Goal: Task Accomplishment & Management: Manage account settings

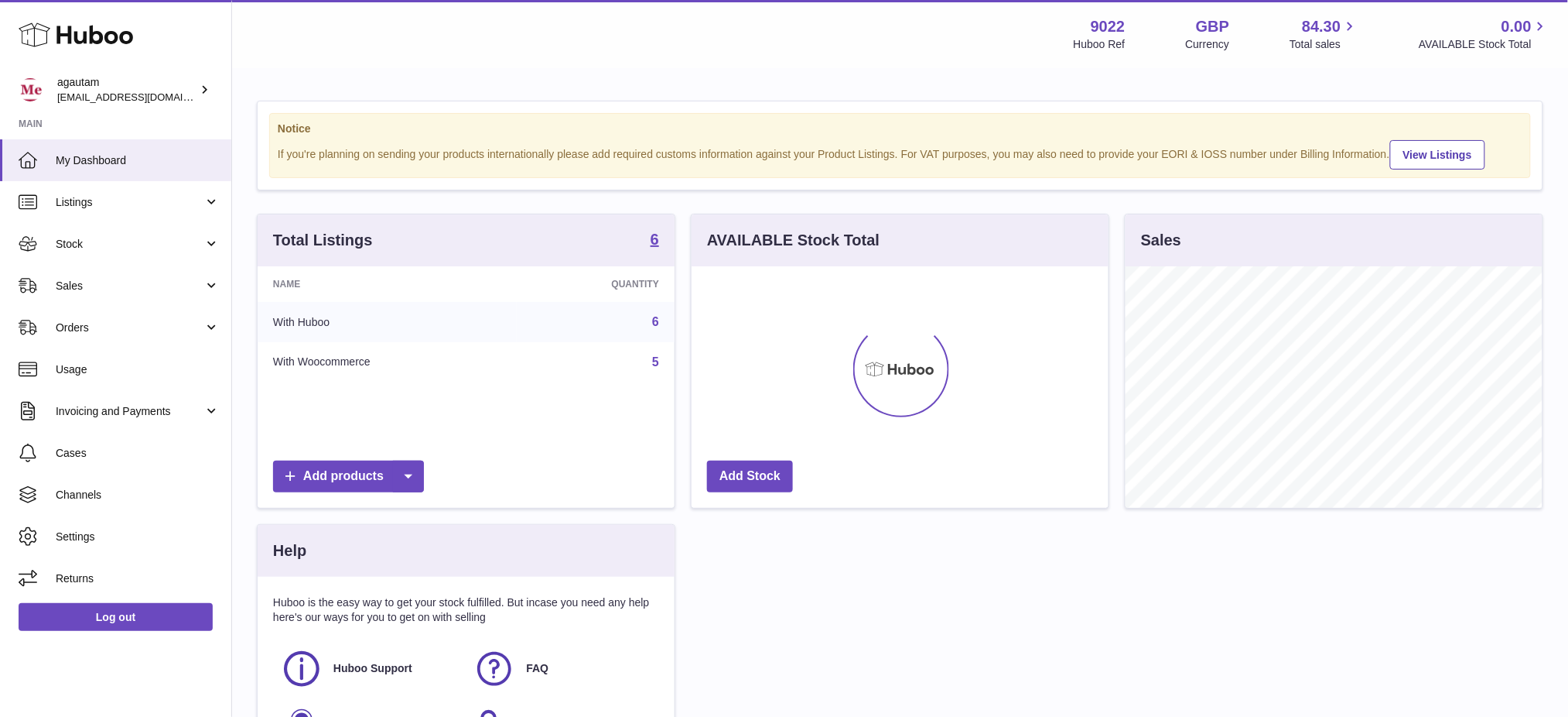
scroll to position [241, 417]
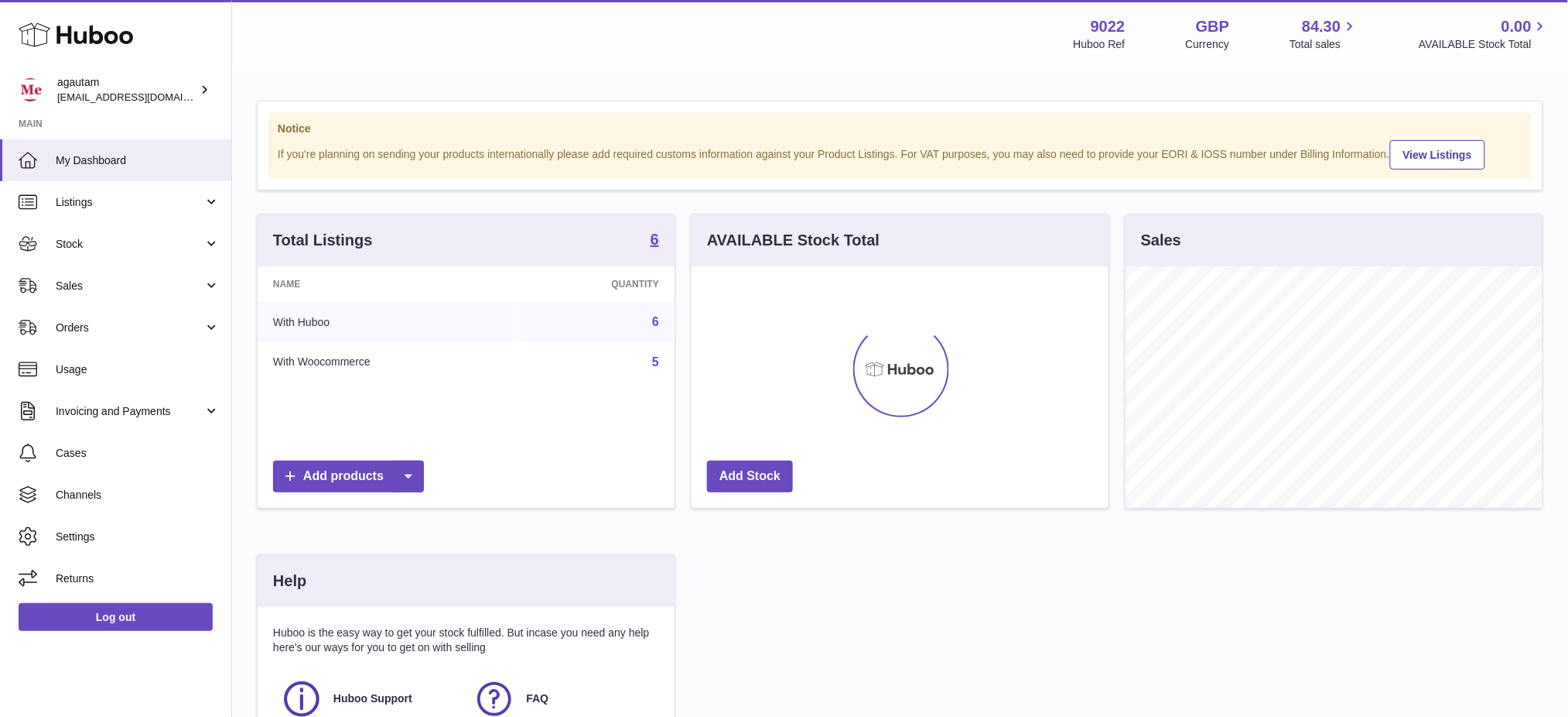
click at [660, 264] on div "Total Listings 6" at bounding box center [466, 240] width 417 height 52
click at [659, 259] on div "Total Listings 6" at bounding box center [466, 240] width 417 height 52
click at [658, 247] on strong "6" at bounding box center [655, 239] width 9 height 15
click at [657, 247] on strong "6" at bounding box center [655, 239] width 9 height 15
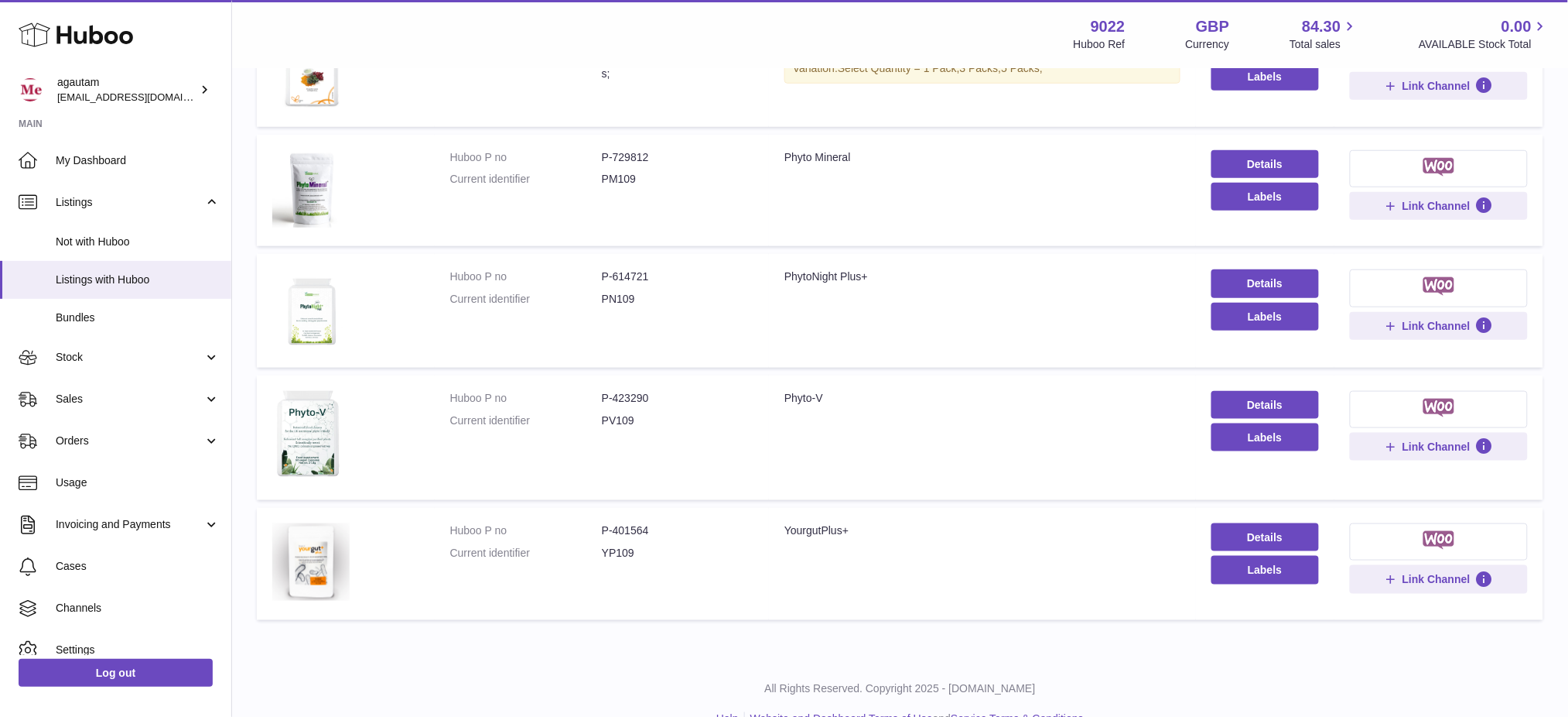
scroll to position [442, 0]
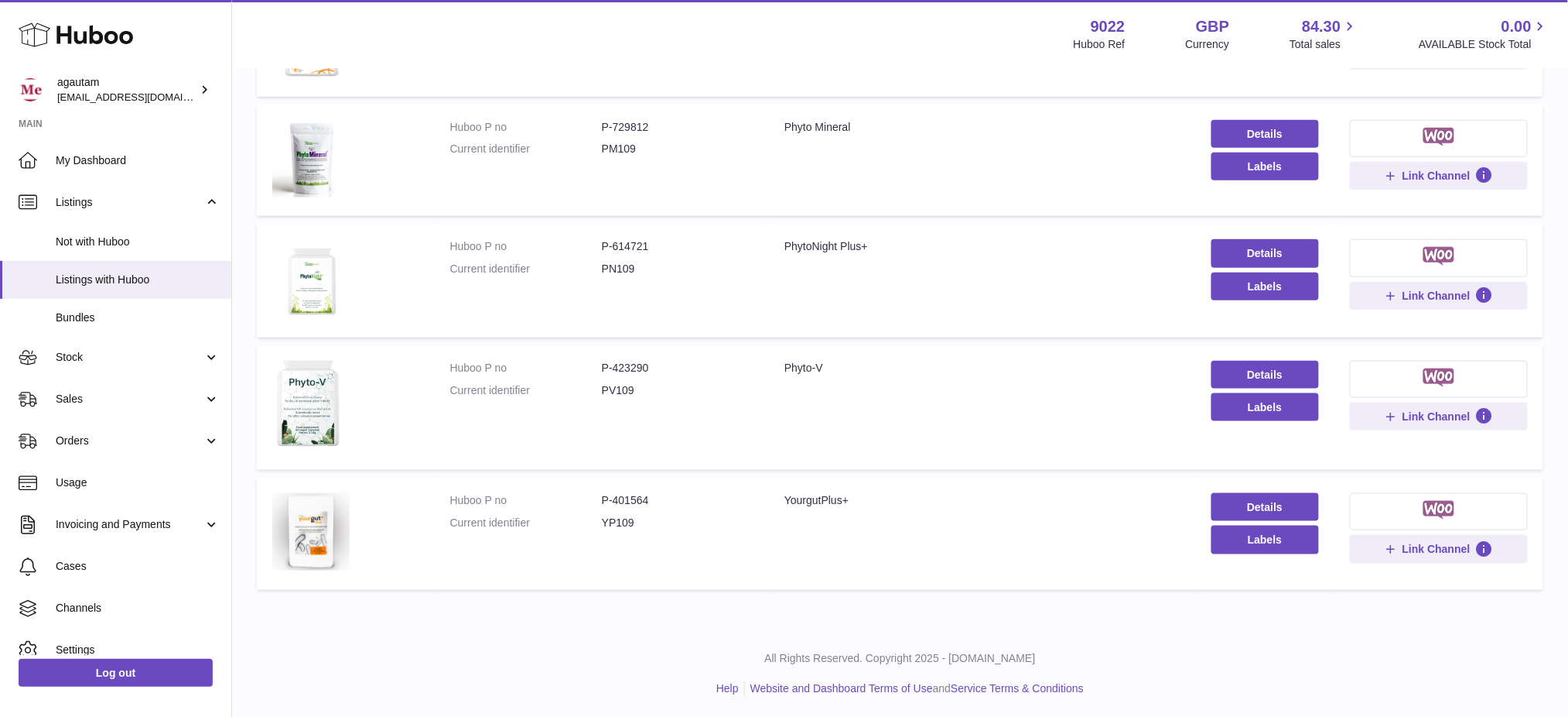
click at [506, 668] on div "All Rights Reserved. Copyright 2025 - Huboo.co.uk Help Website and Dashboard Te…" at bounding box center [900, 674] width 1337 height 91
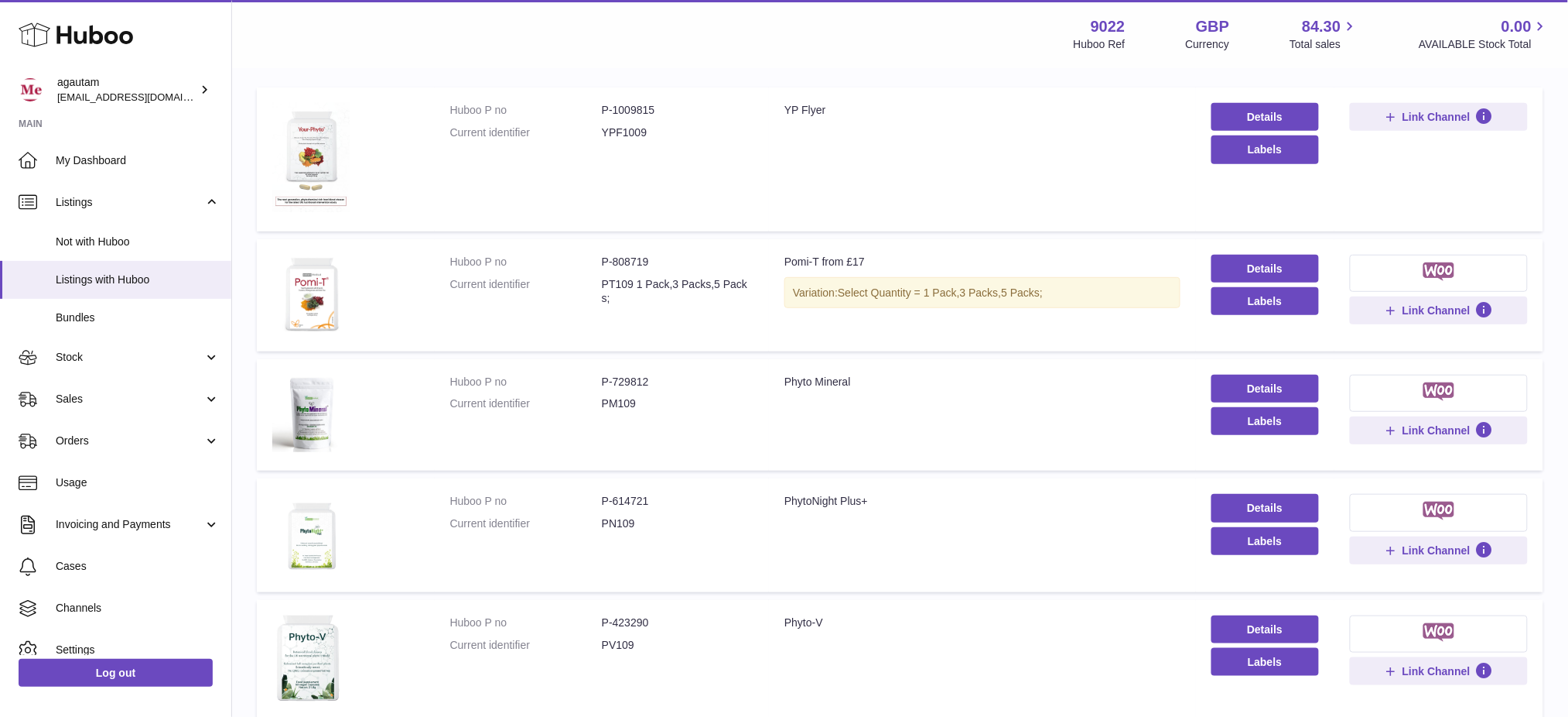
scroll to position [0, 0]
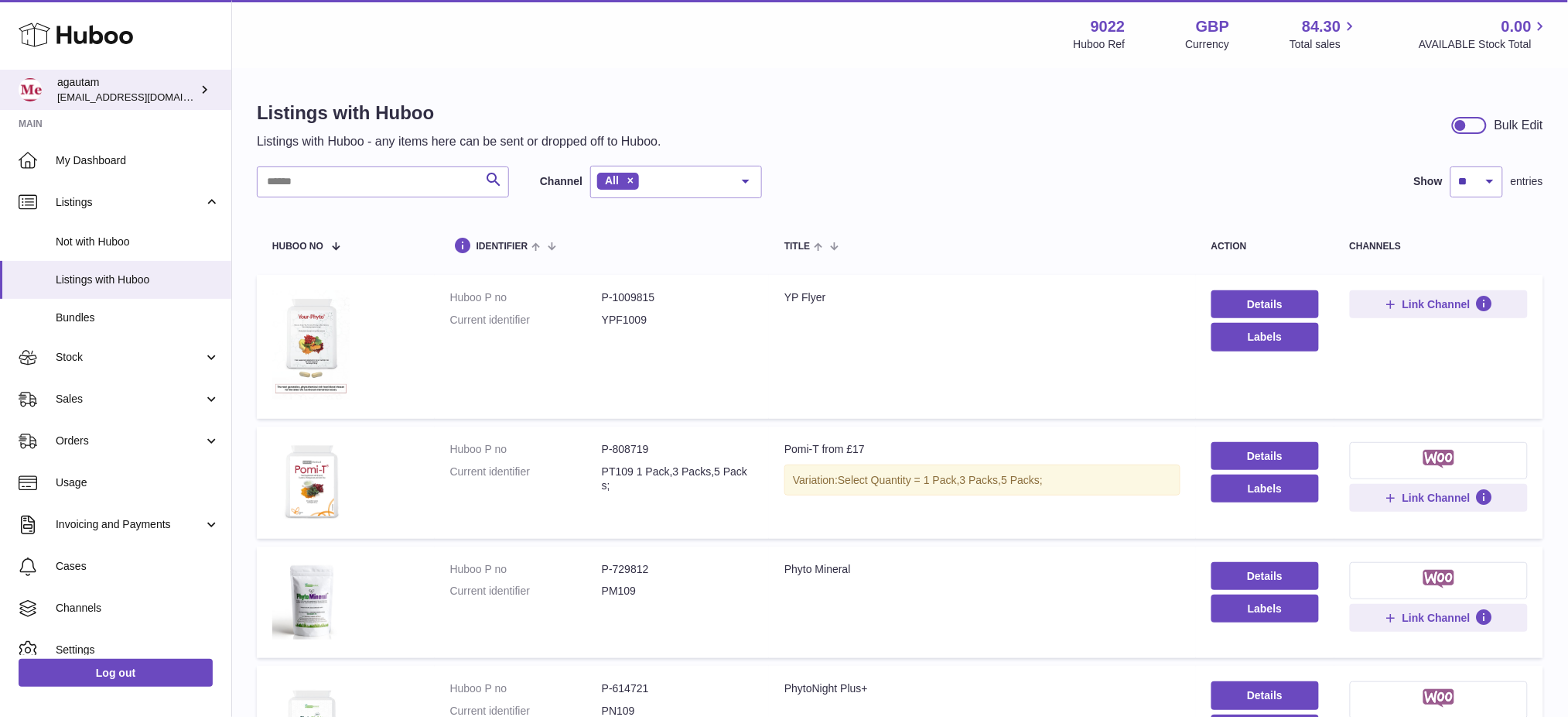
click at [119, 79] on div "agautam internalAdmin-9022@internal.huboo.com" at bounding box center [127, 90] width 139 height 29
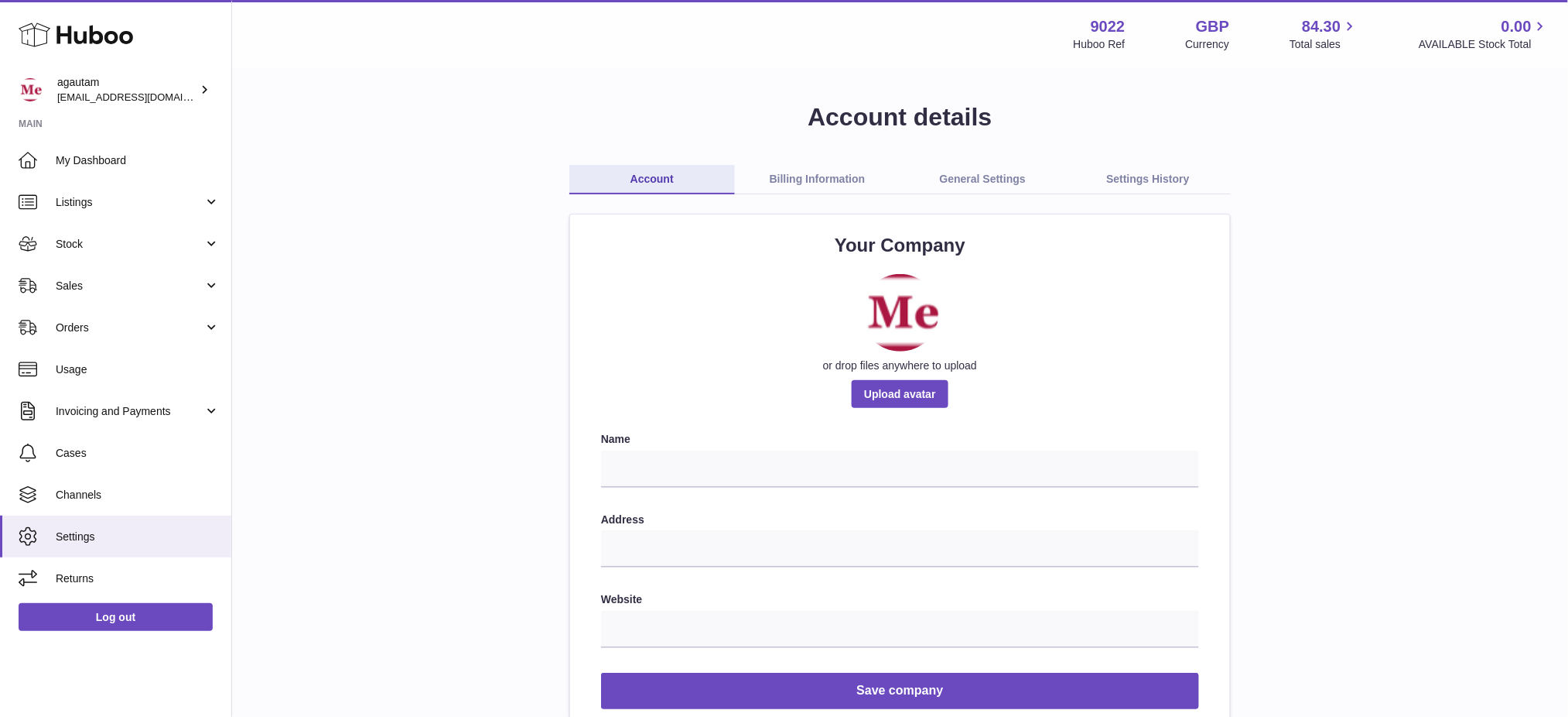
click at [793, 175] on link "Billing Information" at bounding box center [818, 180] width 165 height 29
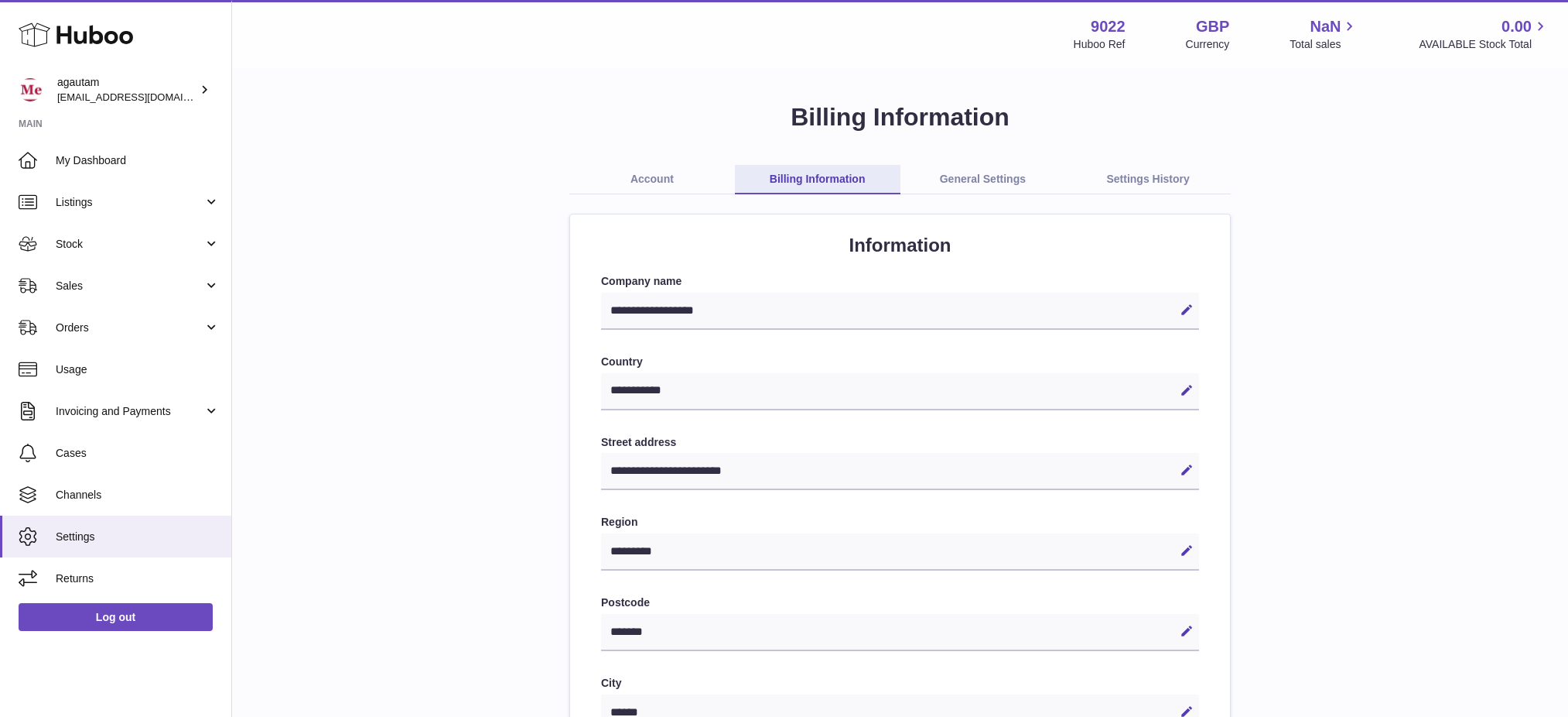
select select "**"
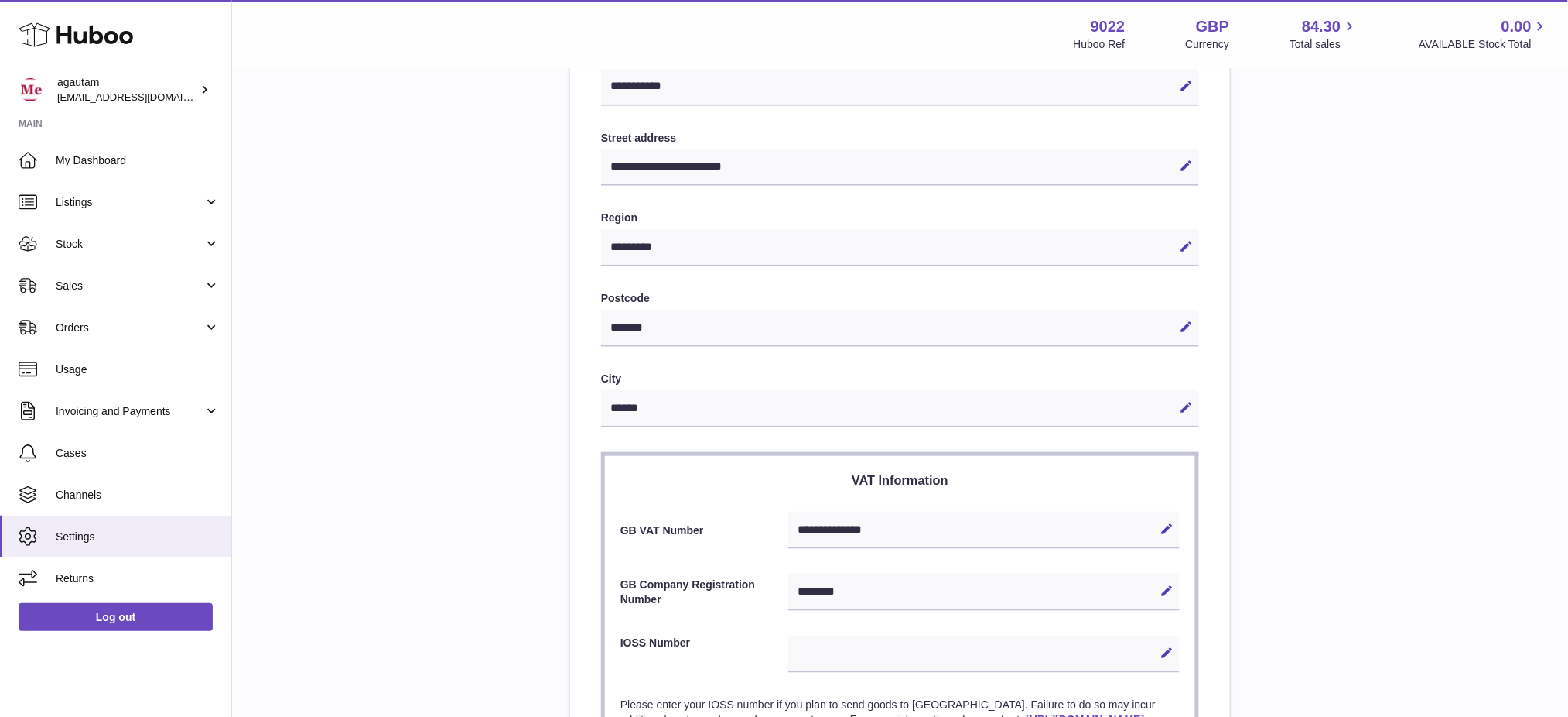
scroll to position [671, 0]
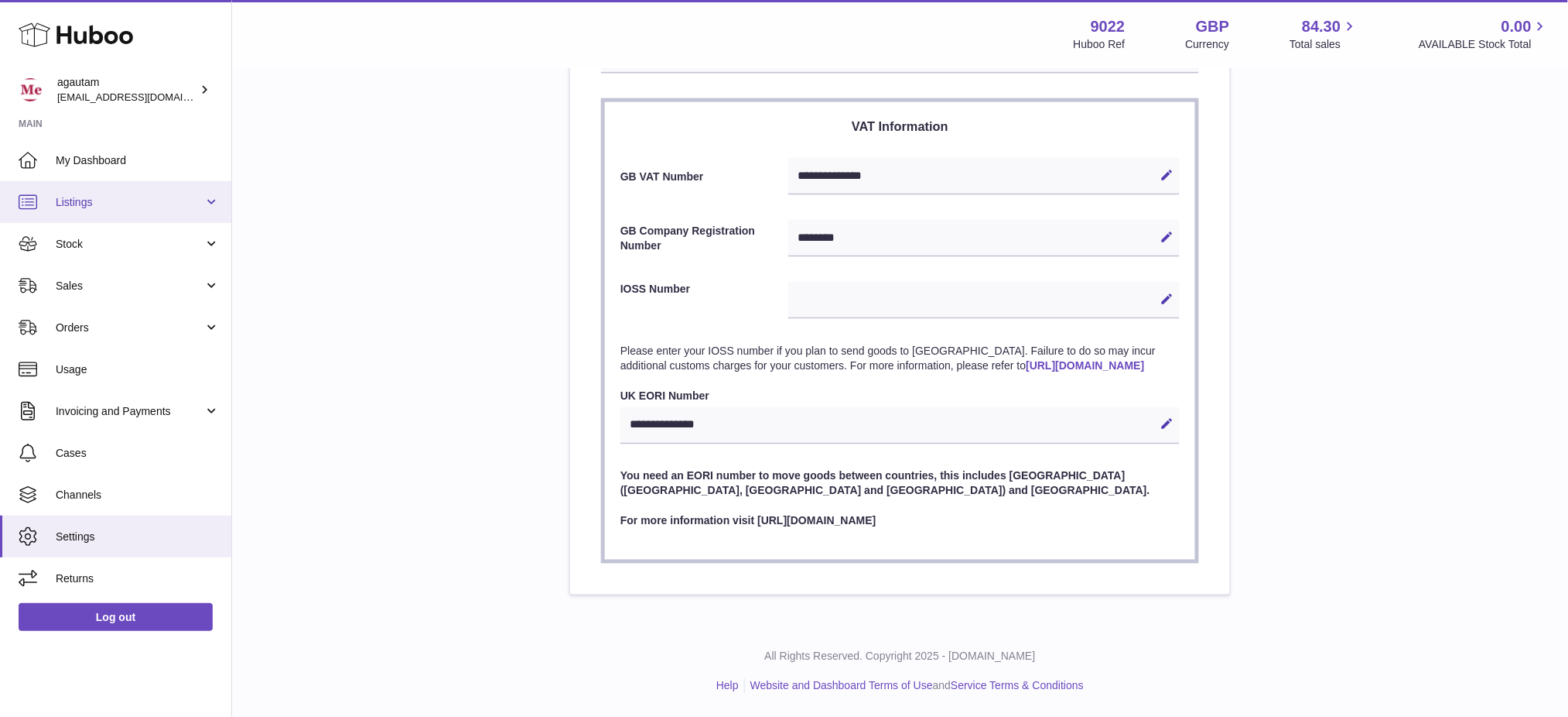
click at [103, 200] on span "Listings" at bounding box center [130, 202] width 148 height 15
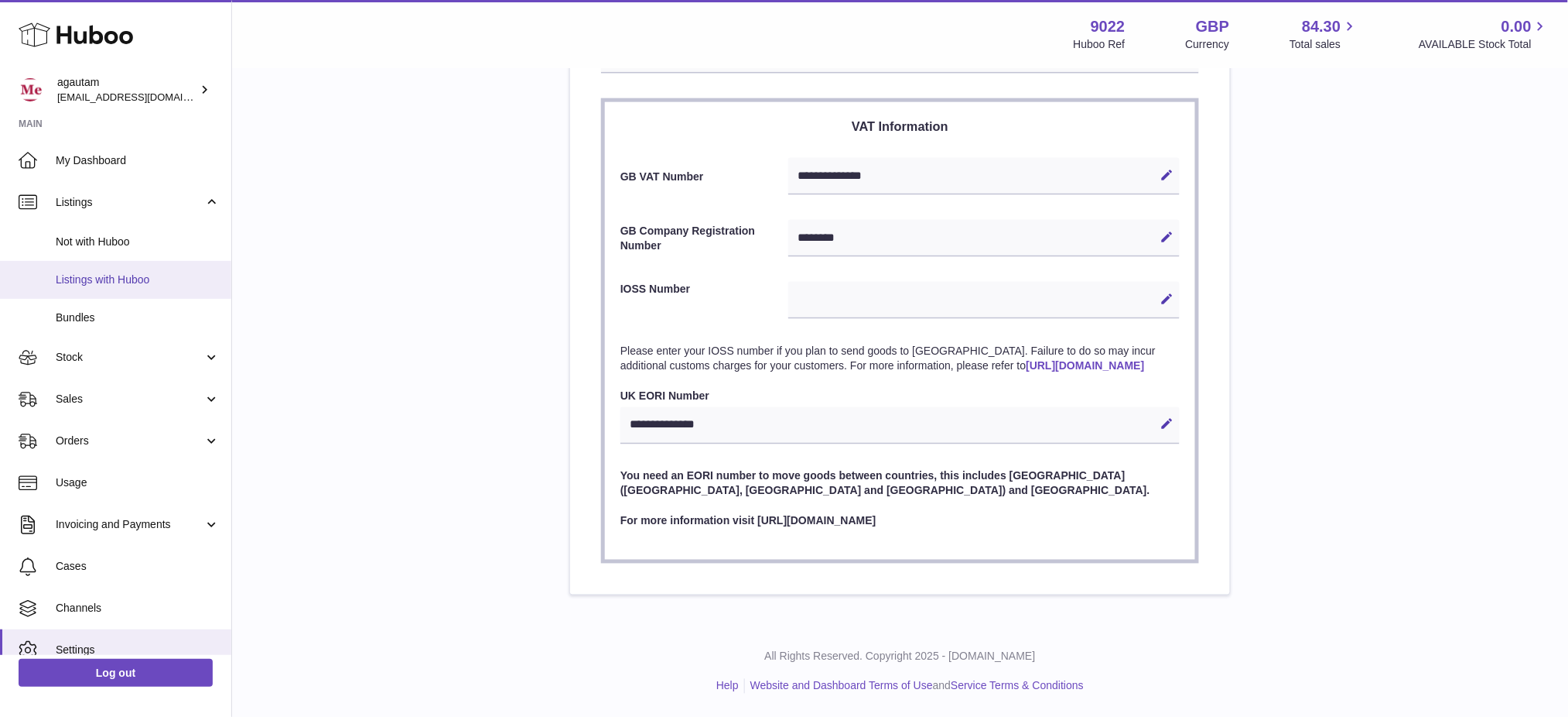
click at [129, 272] on span "Listings with Huboo" at bounding box center [138, 279] width 164 height 15
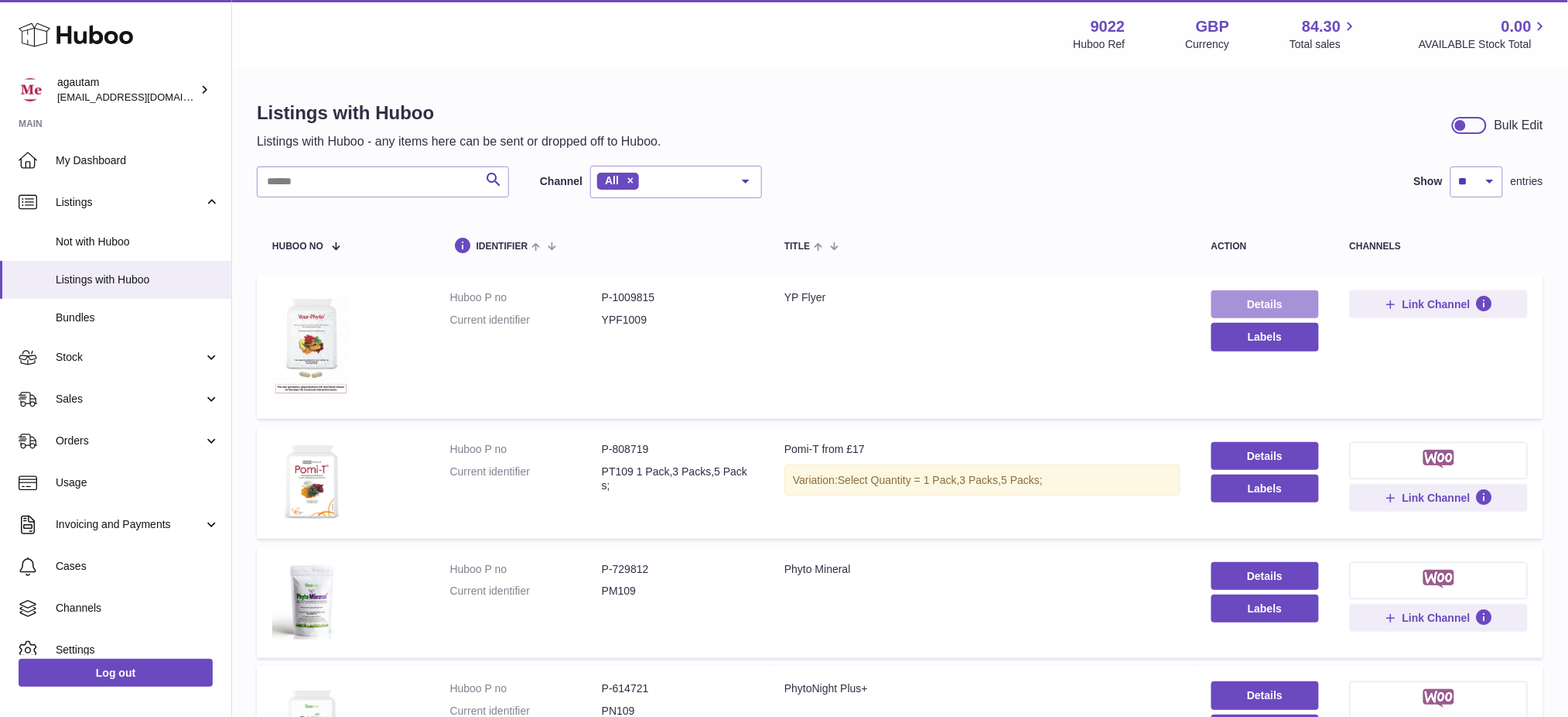
drag, startPoint x: 1276, startPoint y: 289, endPoint x: 1408, endPoint y: 533, distance: 277.4
click at [1408, 533] on tbody "Huboo P no P-1009815 Current identifier YPF1009 Title YP Flyer Details Labels L…" at bounding box center [899, 652] width 1287 height 757
click at [1251, 441] on td "Details Labels" at bounding box center [1265, 482] width 139 height 112
click at [1251, 462] on link "Details" at bounding box center [1265, 455] width 108 height 28
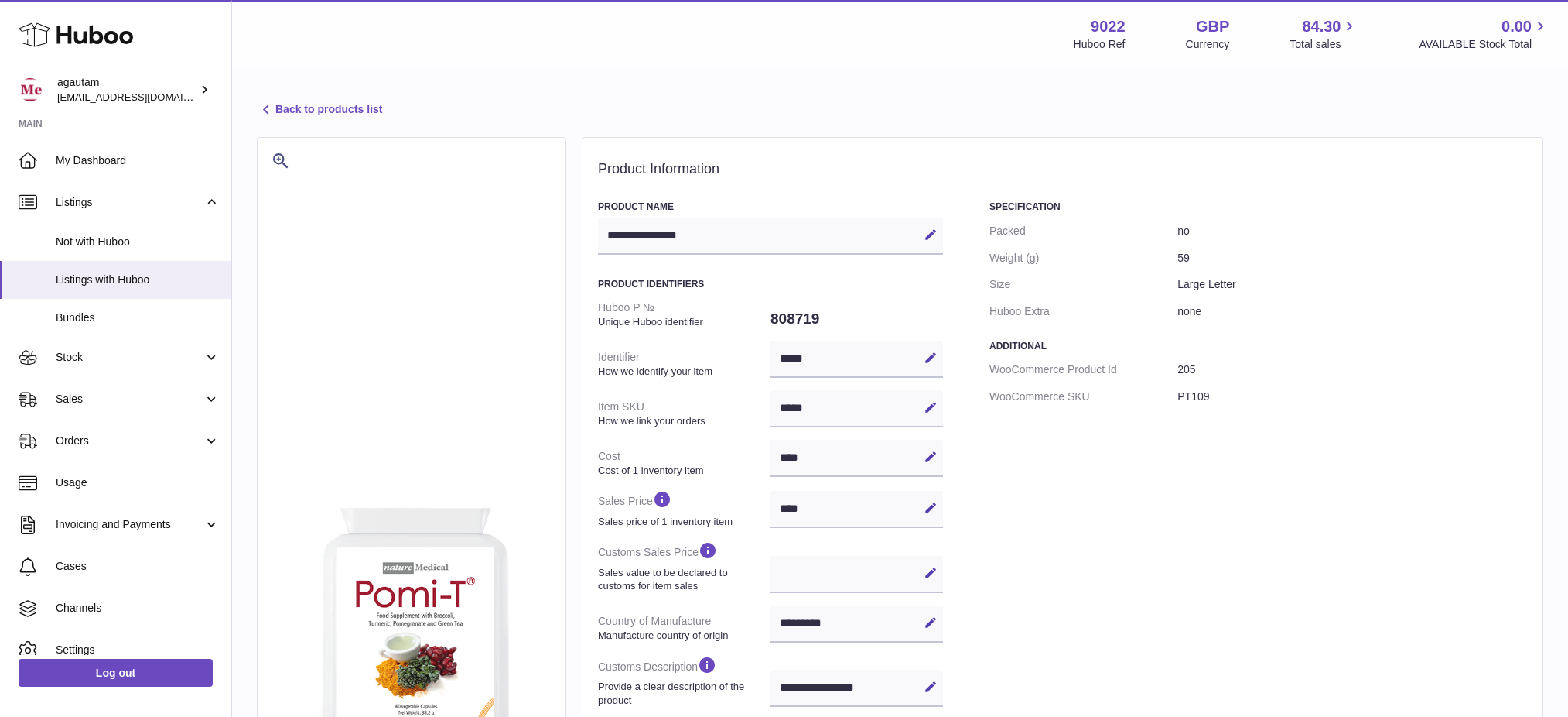
select select "***"
select select "****"
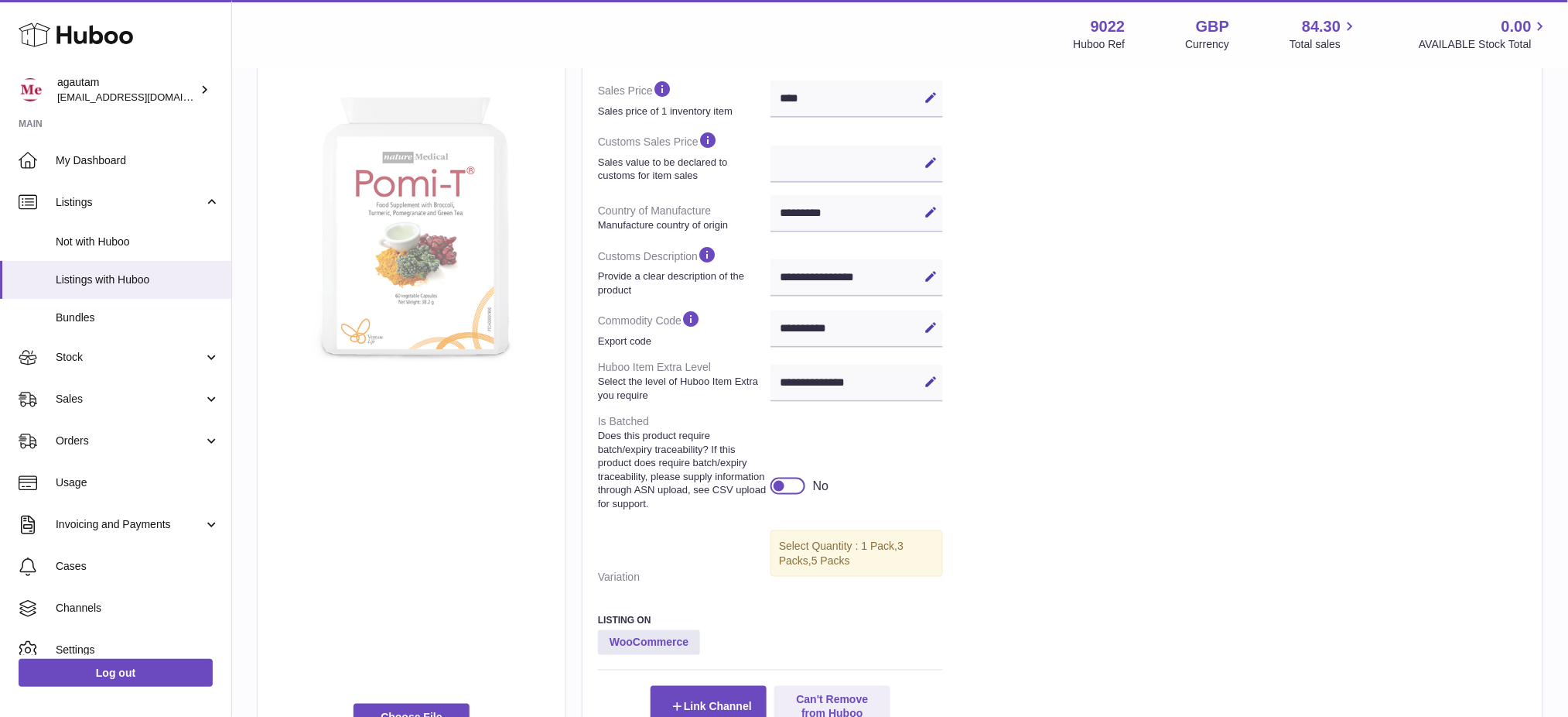
scroll to position [310, 0]
